Goal: Find specific page/section: Find specific page/section

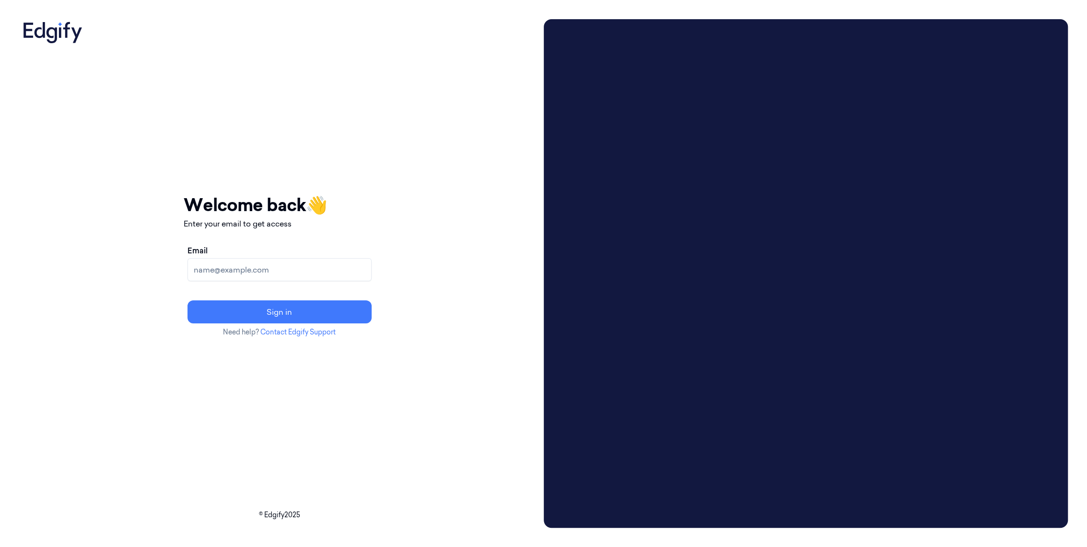
click at [309, 273] on input "Email" at bounding box center [280, 269] width 184 height 23
type input "adams.alexis@heb.com"
click at [188, 300] on button "Sign in" at bounding box center [280, 311] width 184 height 23
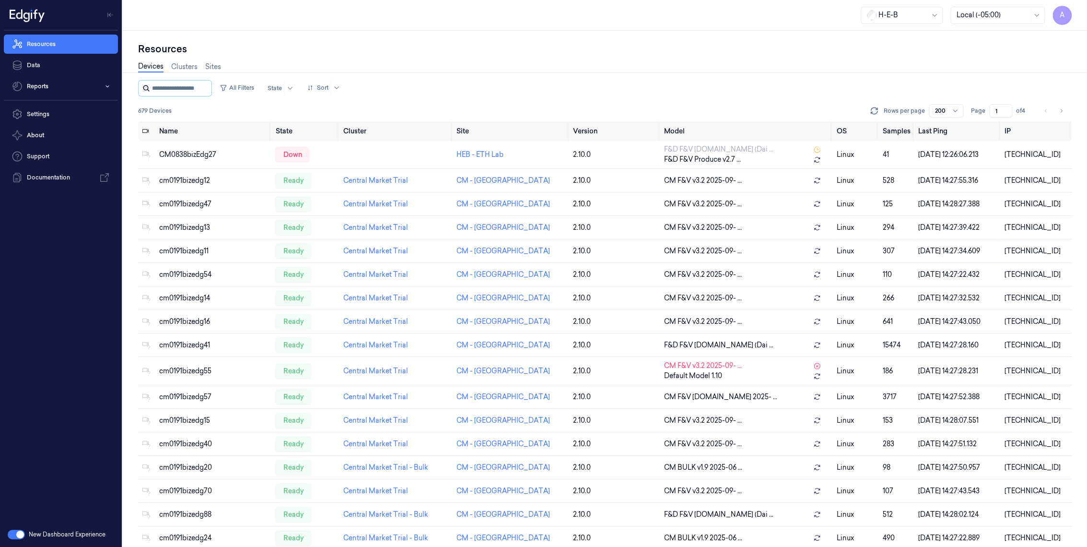
click at [170, 92] on input "string" at bounding box center [181, 88] width 58 height 15
type input "***"
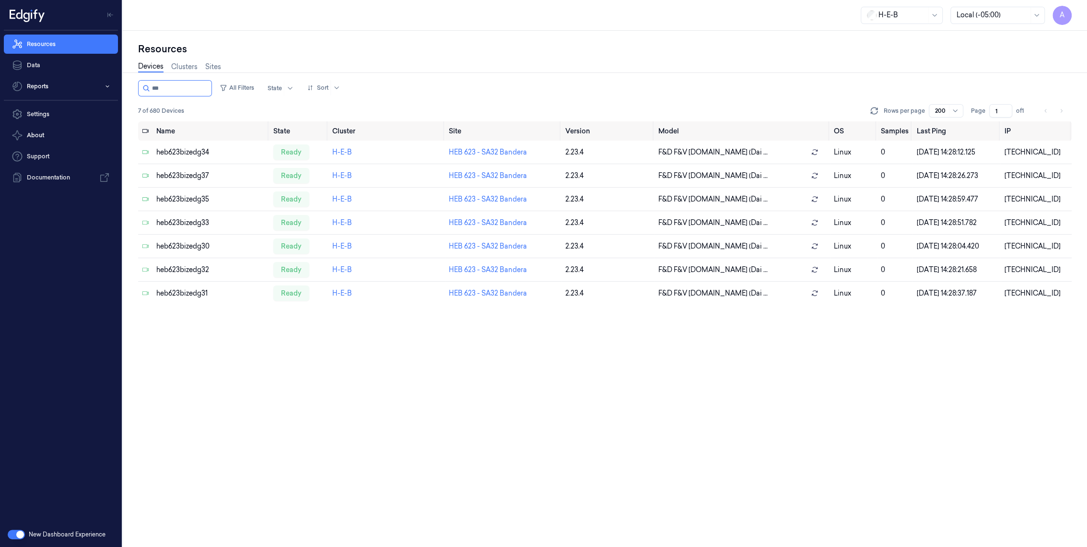
drag, startPoint x: 177, startPoint y: 88, endPoint x: 131, endPoint y: 94, distance: 45.9
click at [131, 93] on div "Resources Devices Clusters Sites All Filters State Sort 7 of 680 Devices Rows p…" at bounding box center [605, 289] width 964 height 516
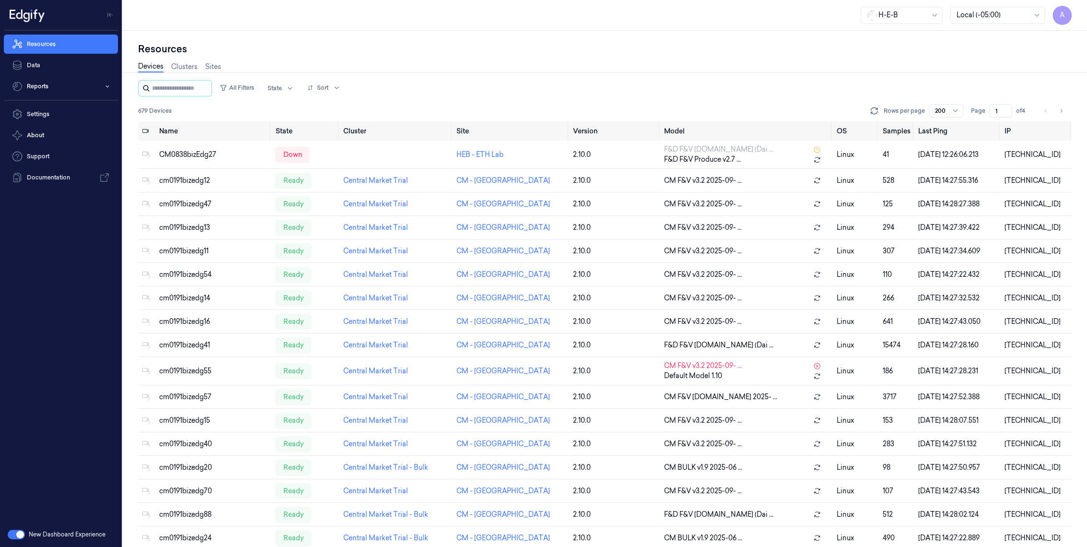
click at [149, 87] on icon at bounding box center [146, 88] width 8 height 8
click at [182, 87] on input "string" at bounding box center [181, 88] width 58 height 15
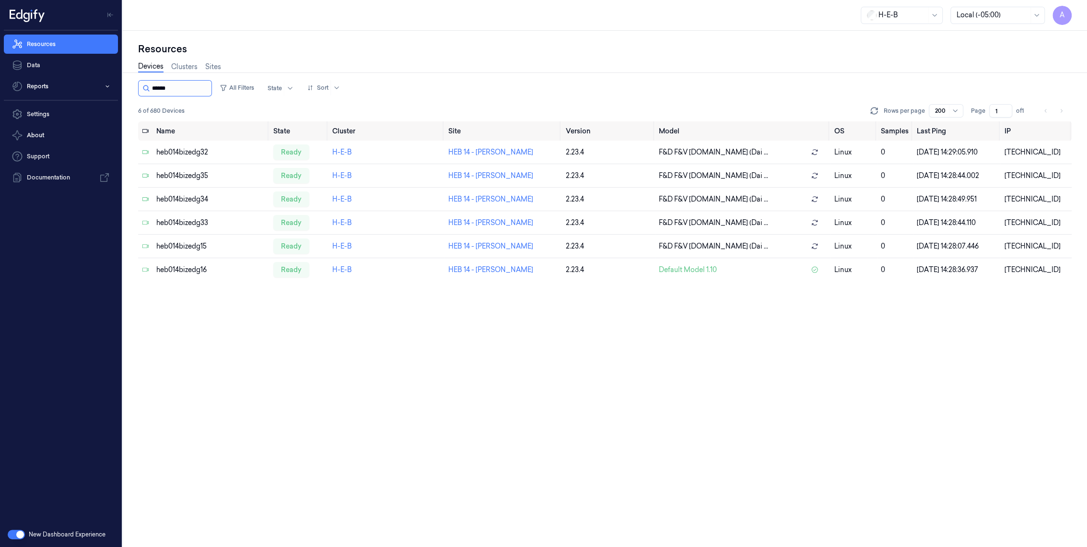
click at [165, 91] on input "string" at bounding box center [181, 88] width 58 height 15
drag, startPoint x: 163, startPoint y: 89, endPoint x: 181, endPoint y: 88, distance: 18.2
click at [181, 88] on input "string" at bounding box center [181, 88] width 58 height 15
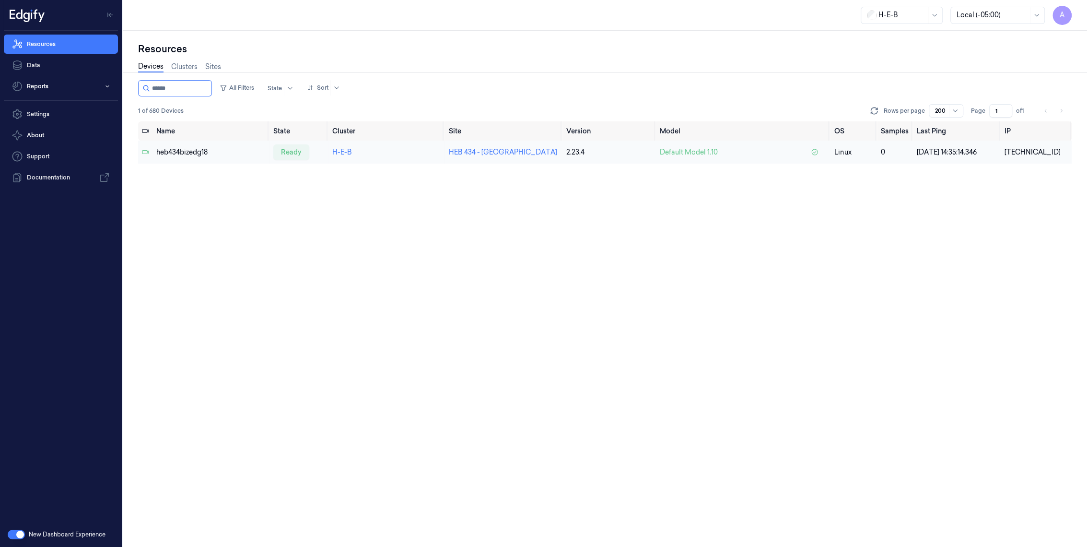
type input "******"
click at [1012, 147] on div "[TECHNICAL_ID]" at bounding box center [1036, 152] width 63 height 10
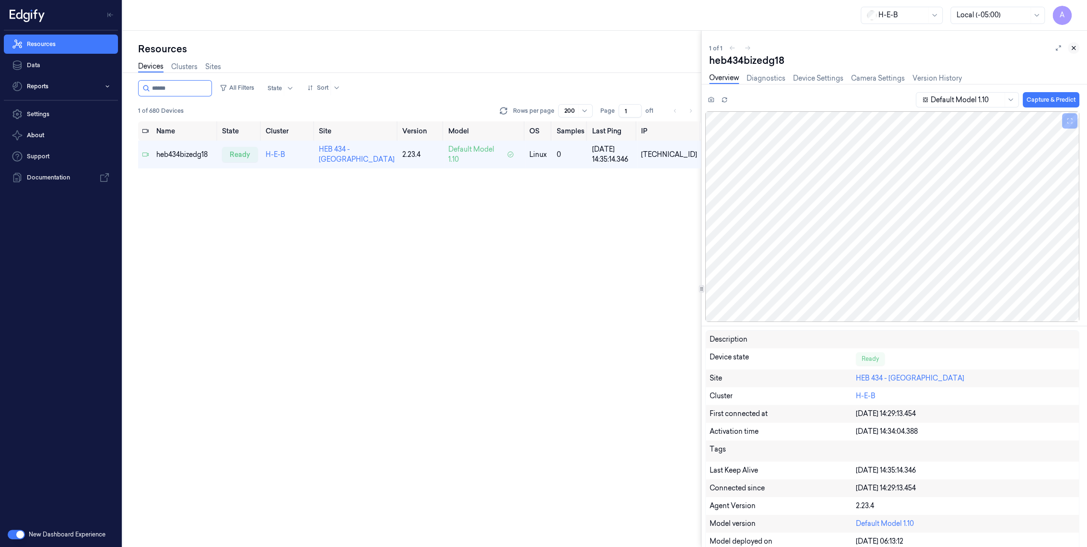
click at [1072, 48] on icon at bounding box center [1073, 48] width 7 height 7
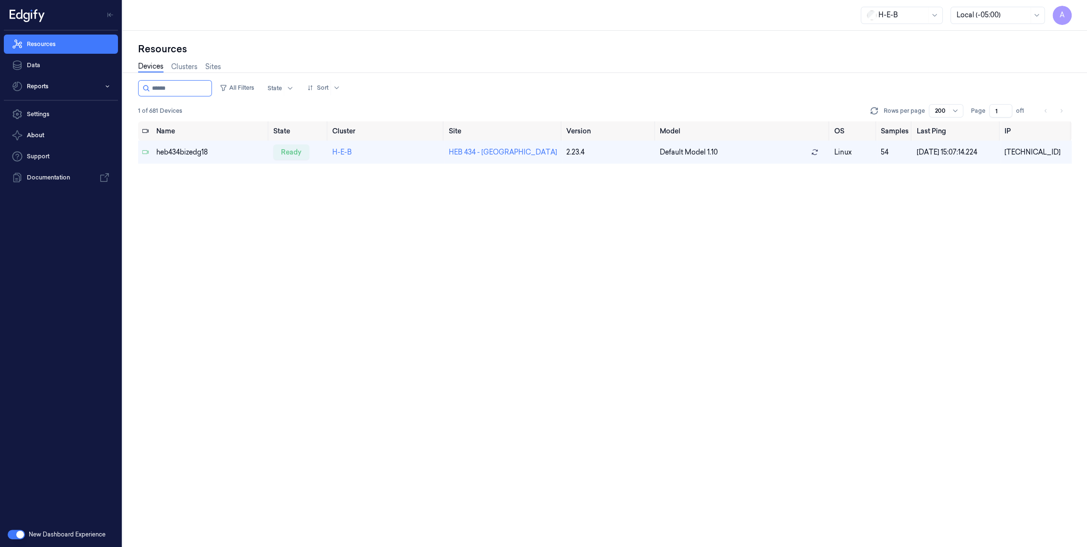
drag, startPoint x: 190, startPoint y: 84, endPoint x: 137, endPoint y: 89, distance: 53.0
click at [137, 89] on div "Resources Devices Clusters Sites All Filters State Sort 1 of 681 Devices Rows p…" at bounding box center [605, 289] width 964 height 516
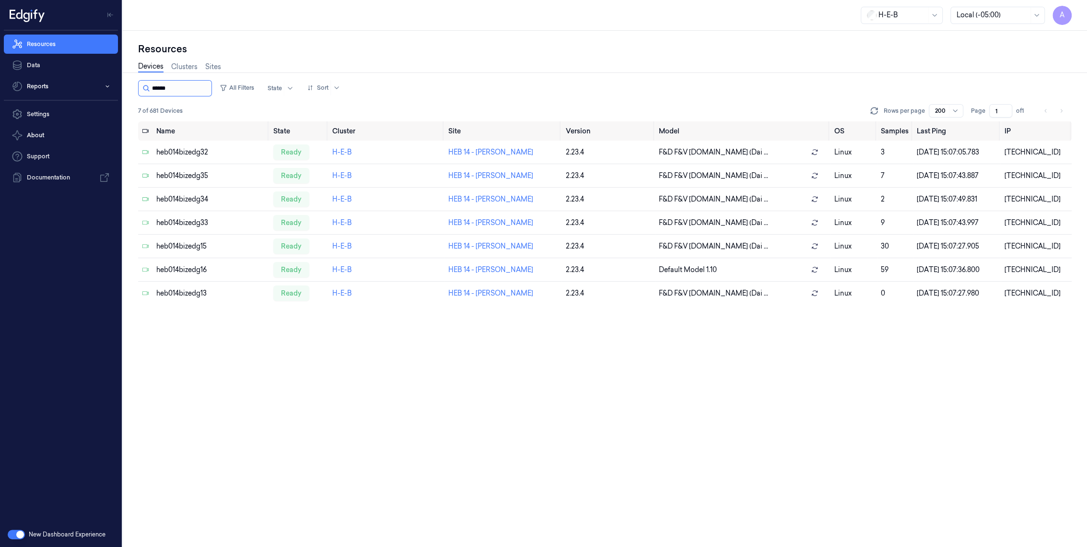
drag, startPoint x: 162, startPoint y: 90, endPoint x: 176, endPoint y: 90, distance: 14.9
click at [176, 90] on input "string" at bounding box center [181, 88] width 58 height 15
type input "******"
